Goal: Task Accomplishment & Management: Manage account settings

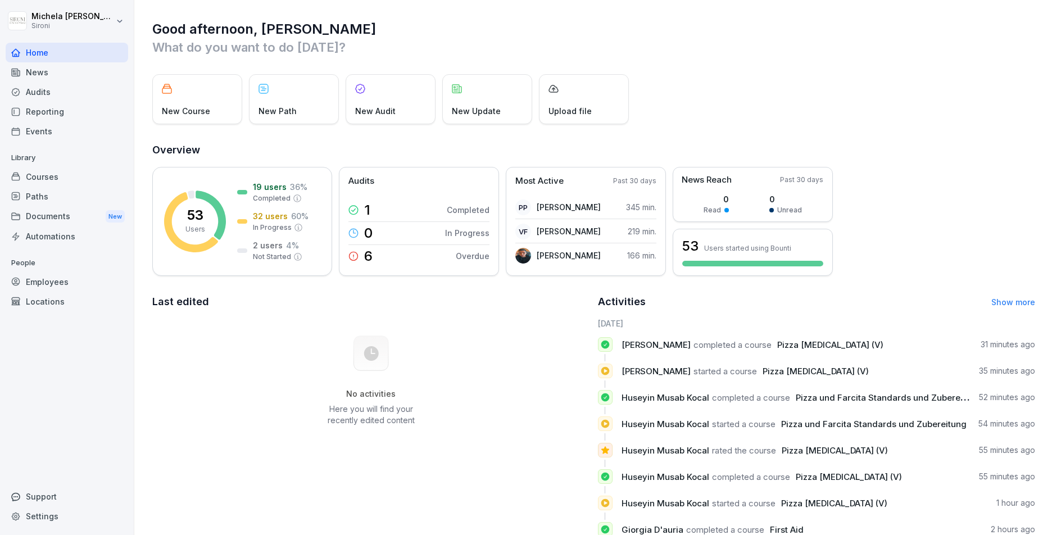
click at [43, 179] on div "Courses" at bounding box center [67, 177] width 122 height 20
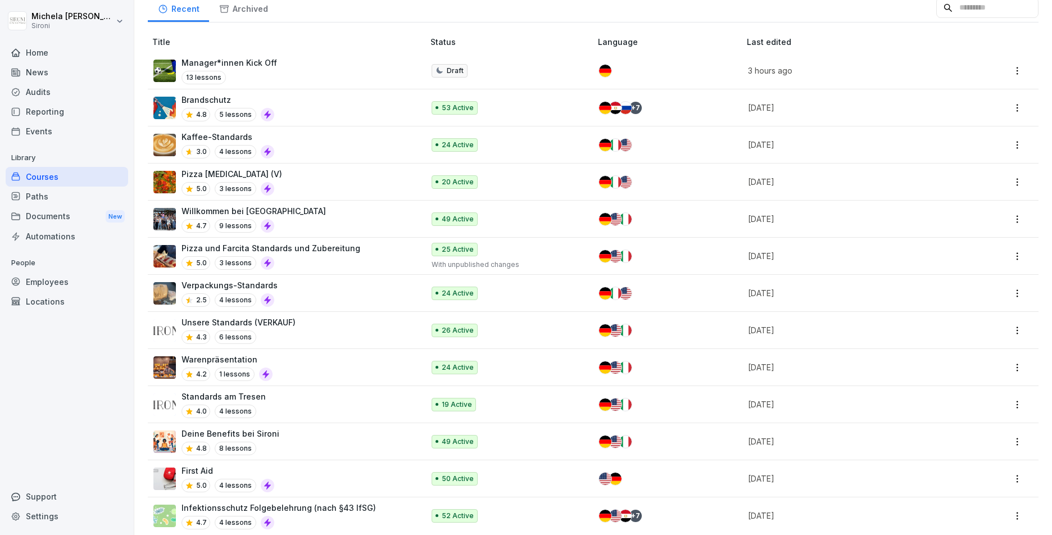
scroll to position [121, 0]
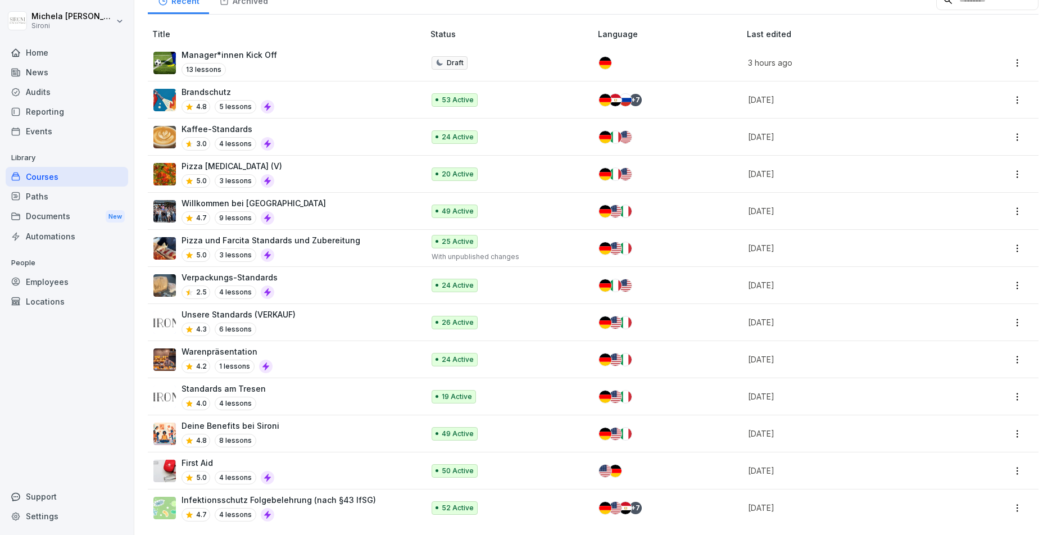
click at [316, 315] on div "Unsere Standards (VERKAUF) 4.3 6 lessons" at bounding box center [282, 322] width 259 height 28
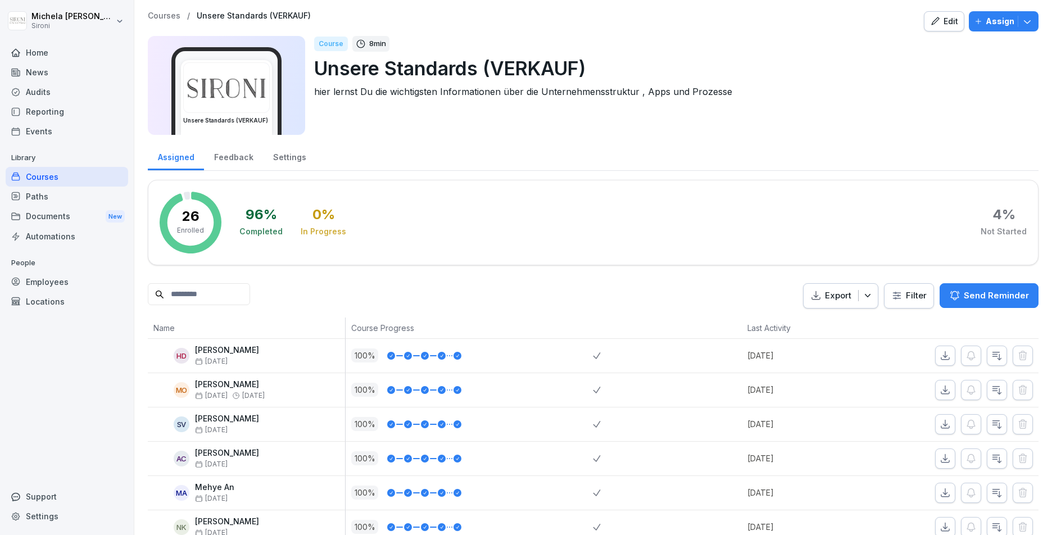
click at [942, 19] on div "Edit" at bounding box center [944, 21] width 28 height 12
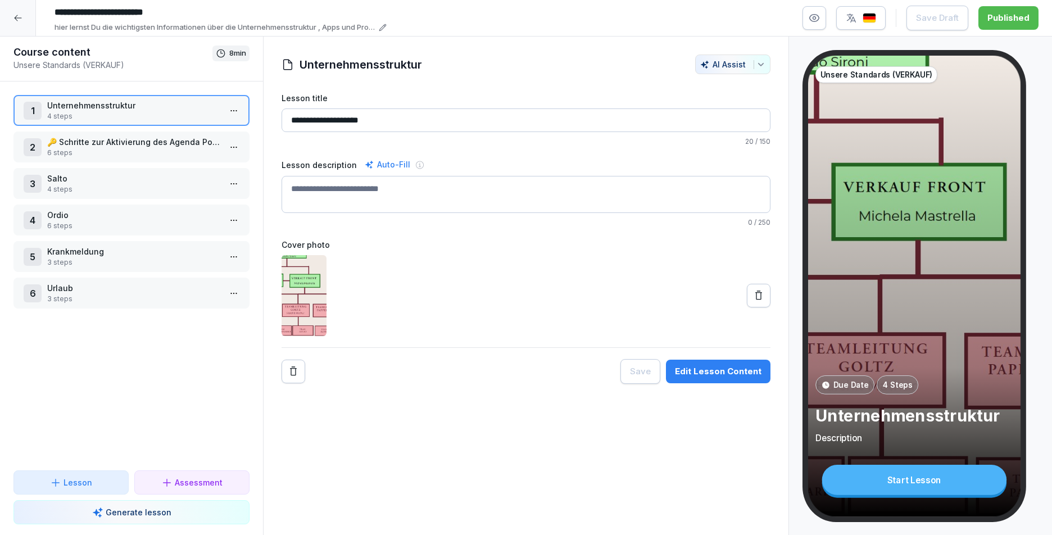
click at [100, 286] on p "Urlaub" at bounding box center [133, 288] width 173 height 12
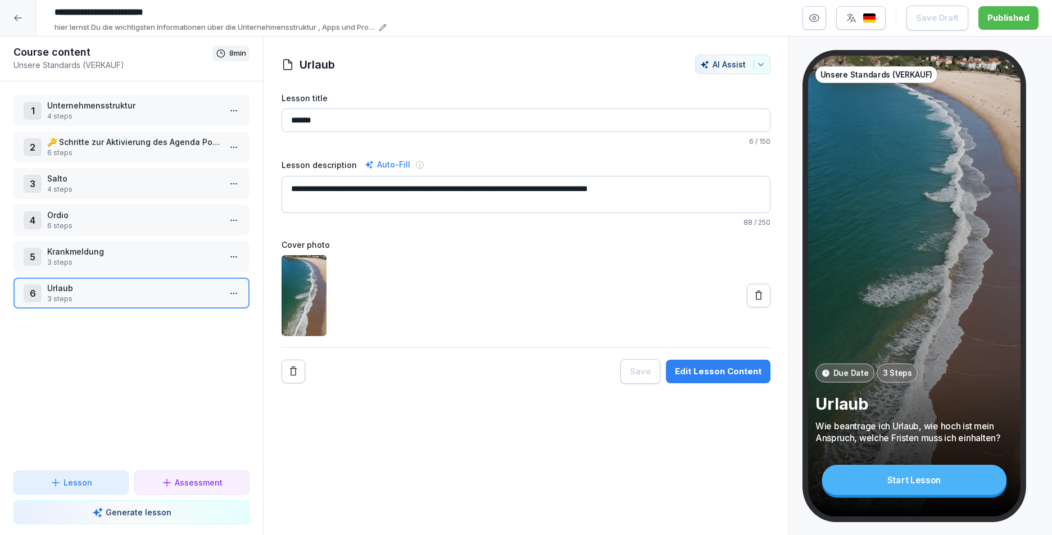
click at [815, 20] on icon "button" at bounding box center [813, 17] width 11 height 11
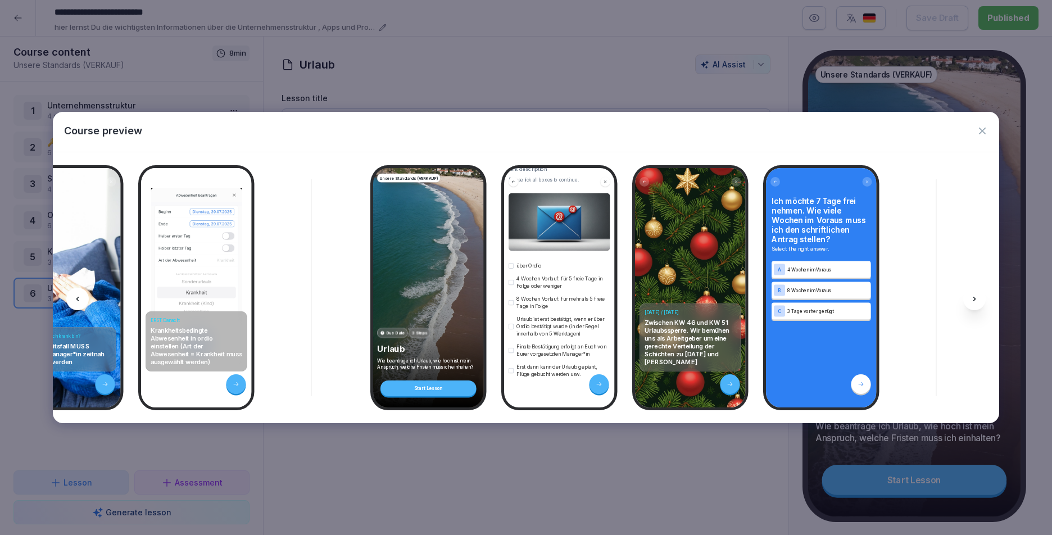
scroll to position [100, 0]
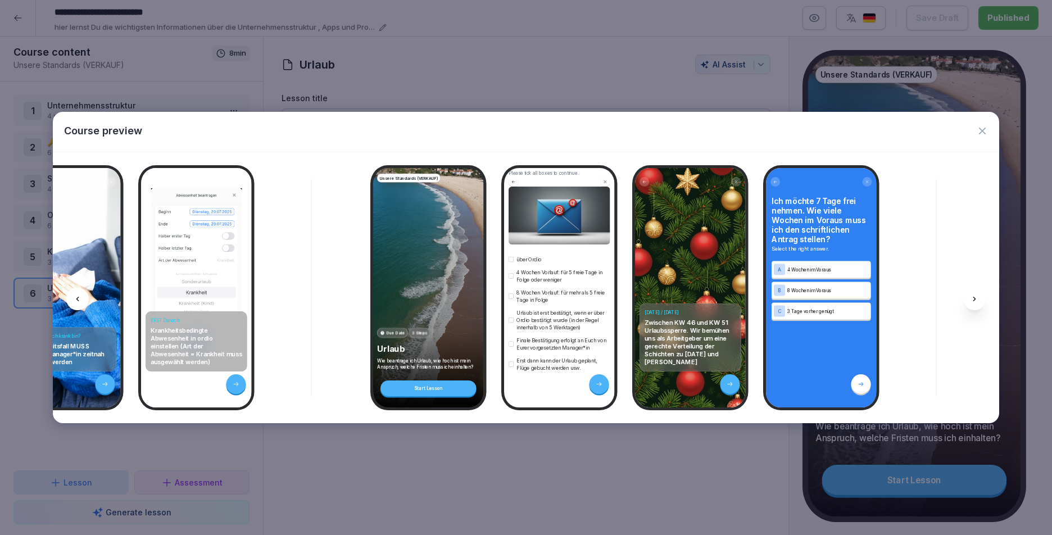
click at [981, 128] on icon "button" at bounding box center [981, 130] width 11 height 11
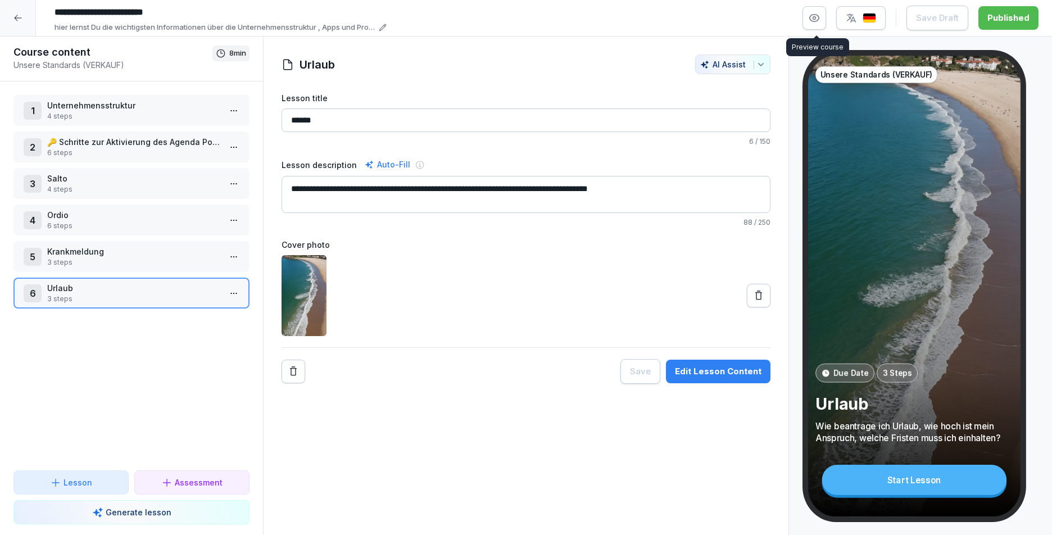
click at [819, 21] on icon "button" at bounding box center [813, 17] width 11 height 11
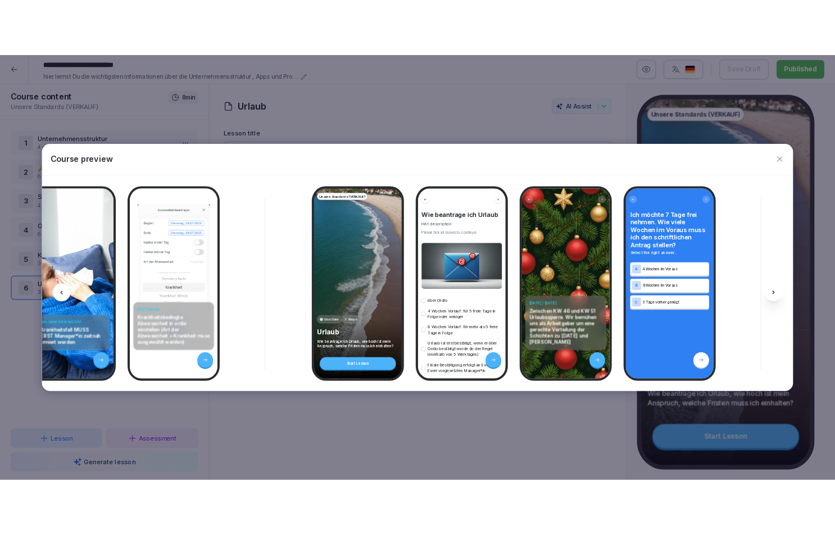
scroll to position [0, 3873]
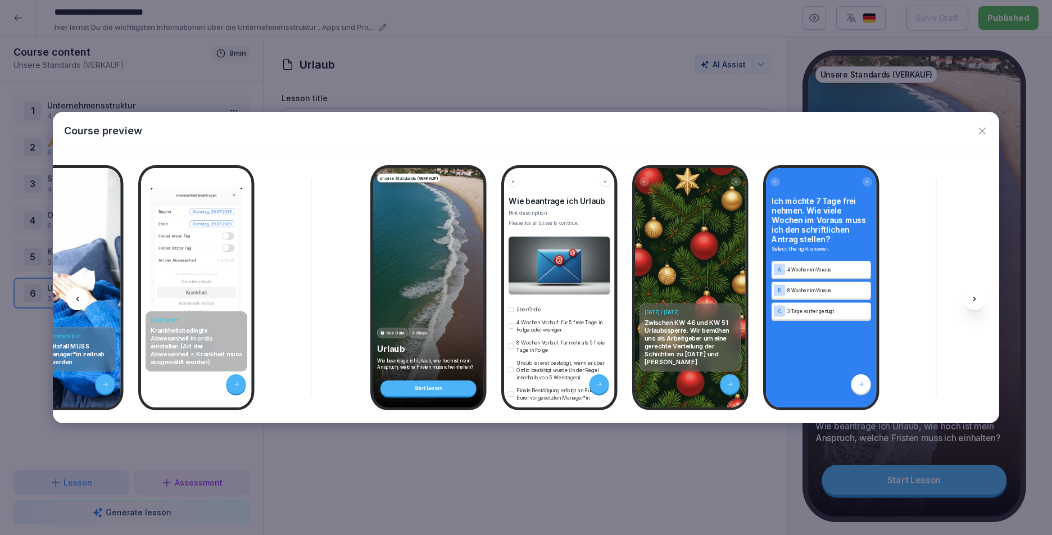
click at [981, 126] on icon "button" at bounding box center [981, 130] width 11 height 11
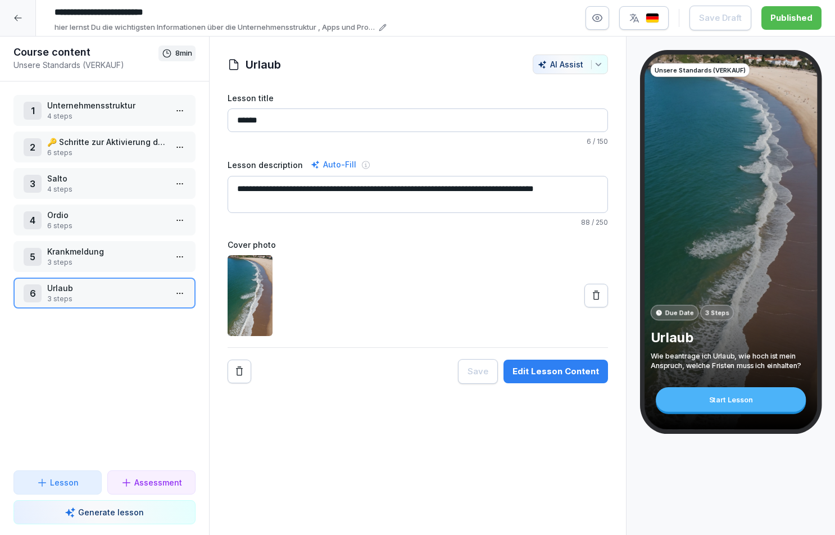
click at [600, 24] on button "button" at bounding box center [597, 18] width 24 height 24
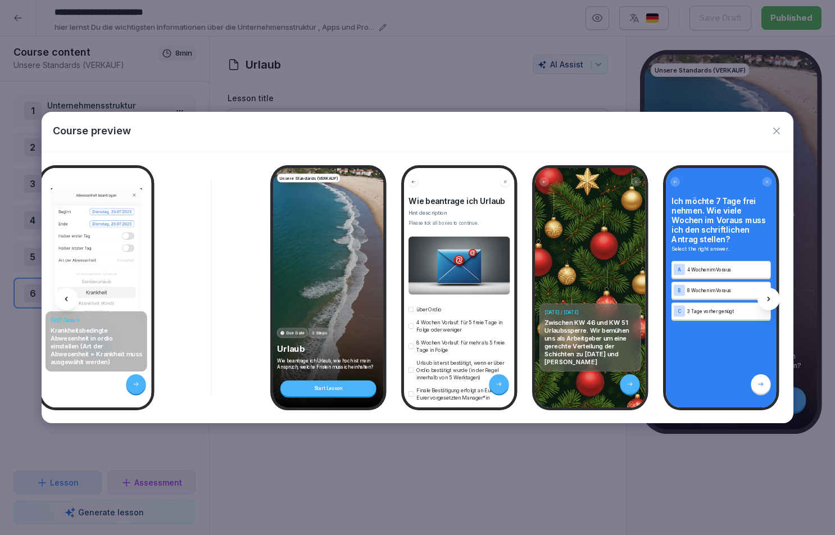
scroll to position [0, 4068]
